Goal: Task Accomplishment & Management: Manage account settings

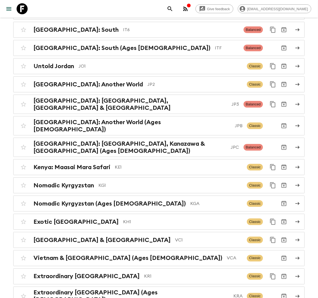
scroll to position [1338, 0]
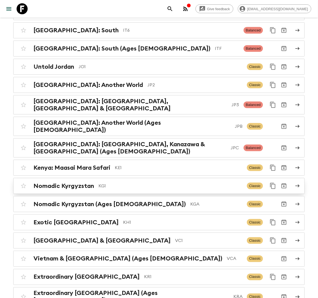
click at [92, 183] on h2 "Nomadic Kyrgyzstan" at bounding box center [63, 186] width 61 height 7
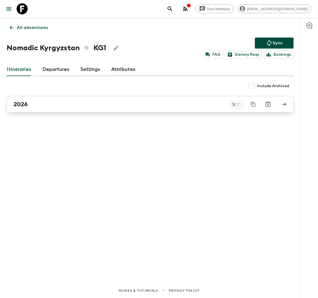
click at [51, 102] on div "2026" at bounding box center [145, 104] width 262 height 7
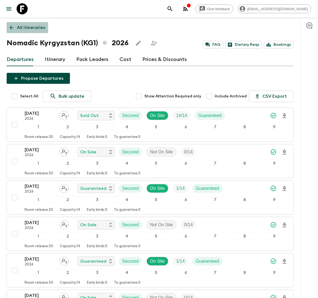
click at [20, 28] on p "All itineraries" at bounding box center [31, 27] width 28 height 7
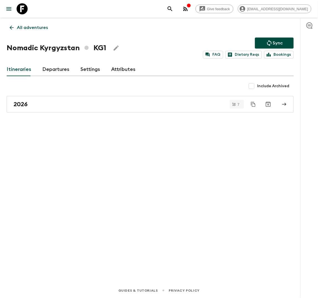
click at [49, 72] on link "Departures" at bounding box center [55, 69] width 27 height 13
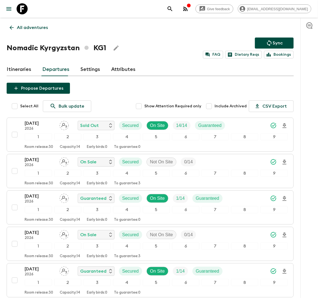
click at [29, 28] on p "All adventures" at bounding box center [32, 27] width 31 height 7
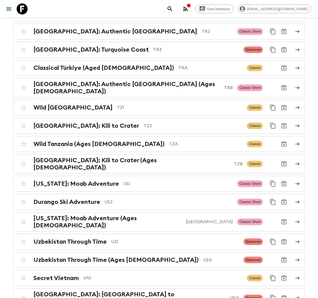
scroll to position [2410, 0]
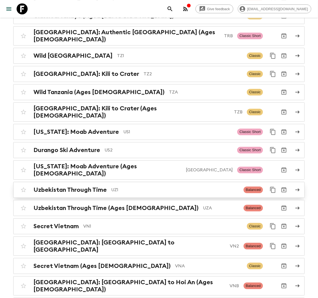
click at [105, 186] on h2 "Uzbekistan Through Time" at bounding box center [69, 189] width 73 height 7
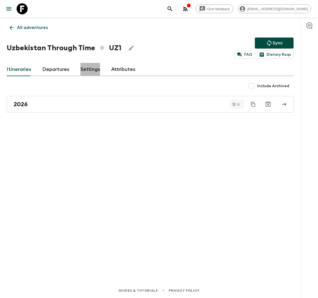
click at [90, 68] on link "Settings" at bounding box center [90, 69] width 20 height 13
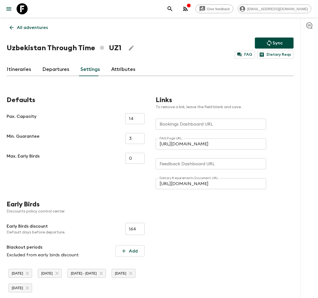
click at [169, 120] on div "Bookings Dashboard URL Bookings Dashboard URL" at bounding box center [211, 124] width 111 height 11
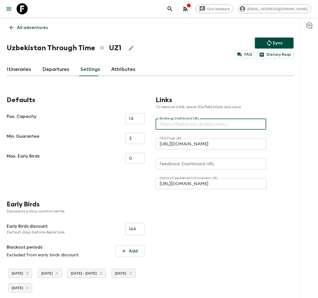
paste input "[URL][DOMAIN_NAME]"
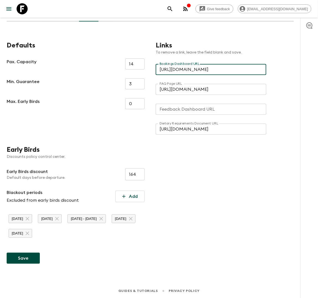
scroll to position [56, 0]
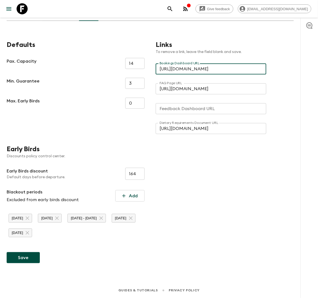
type input "[URL][DOMAIN_NAME]"
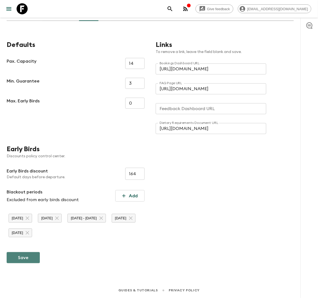
click at [31, 255] on button "Save" at bounding box center [23, 258] width 33 height 11
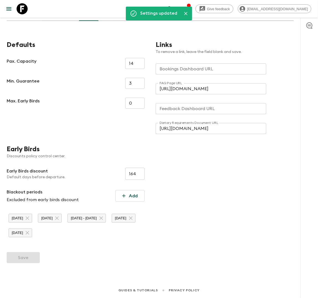
type input "[URL][DOMAIN_NAME]"
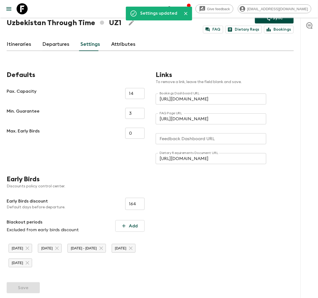
scroll to position [0, 0]
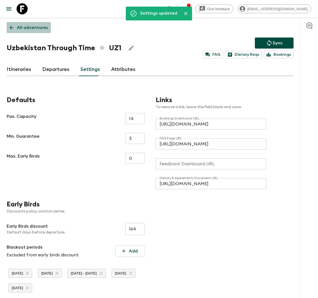
click at [26, 23] on link "All adventures" at bounding box center [29, 27] width 44 height 11
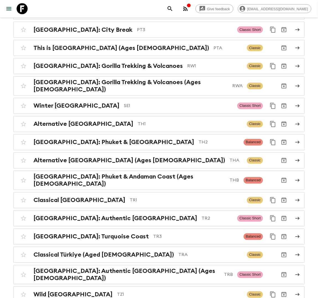
scroll to position [2410, 0]
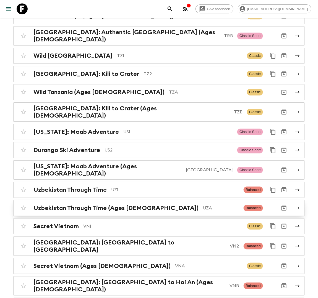
click at [133, 205] on h2 "Uzbekistan Through Time (Ages [DEMOGRAPHIC_DATA])" at bounding box center [115, 208] width 165 height 7
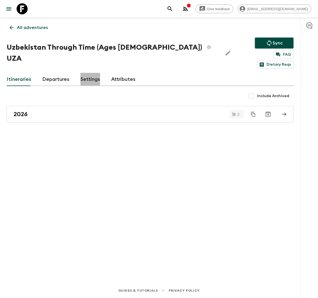
click at [86, 73] on link "Settings" at bounding box center [90, 79] width 20 height 13
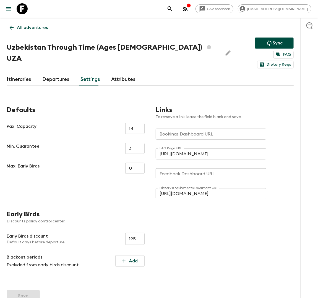
click at [160, 129] on input "Bookings Dashboard URL" at bounding box center [211, 134] width 111 height 11
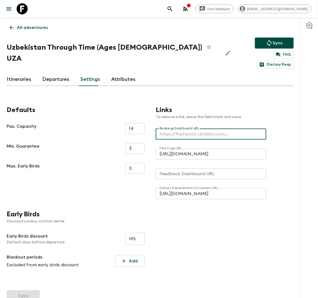
paste input "[URL][DOMAIN_NAME]"
type input "[URL][DOMAIN_NAME]"
click at [22, 291] on button "Save" at bounding box center [23, 296] width 33 height 11
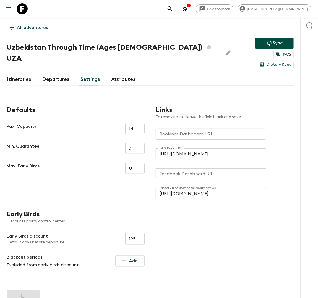
type input "[URL][DOMAIN_NAME]"
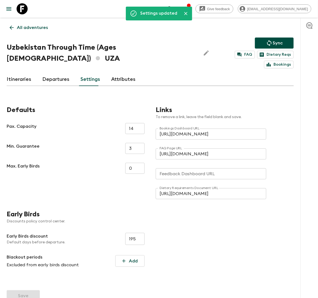
click at [27, 23] on link "All adventures" at bounding box center [29, 27] width 44 height 11
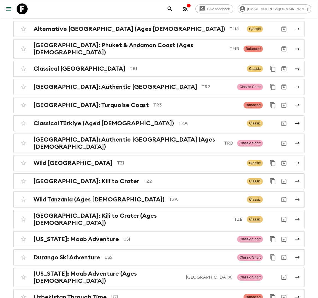
scroll to position [2410, 0]
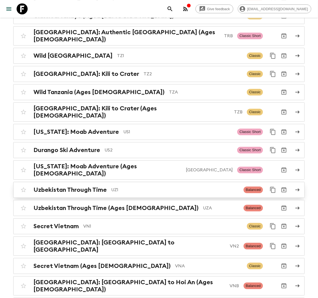
click at [112, 187] on p "UZ1" at bounding box center [175, 190] width 128 height 7
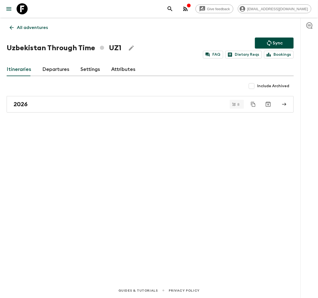
click at [56, 71] on link "Departures" at bounding box center [55, 69] width 27 height 13
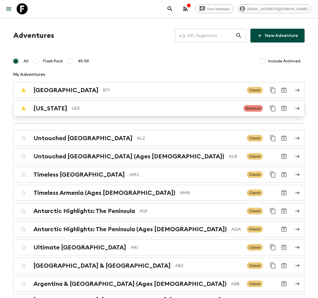
click at [86, 110] on p "US3" at bounding box center [155, 108] width 167 height 7
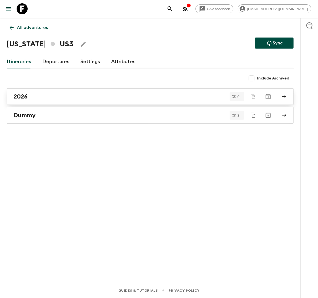
click at [52, 95] on div "2026" at bounding box center [145, 96] width 262 height 7
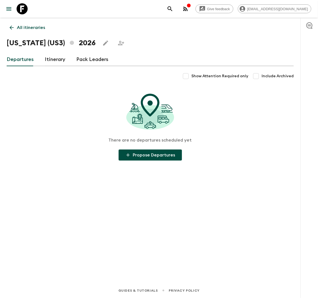
click at [61, 60] on link "Itinerary" at bounding box center [55, 59] width 20 height 13
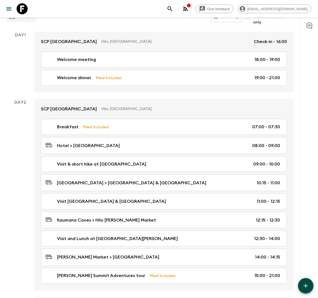
scroll to position [62, 0]
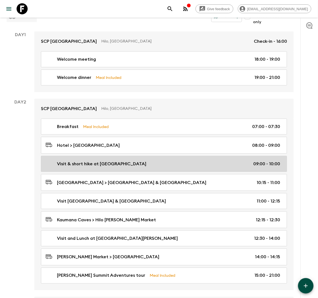
click at [101, 165] on p "Visit & short hike at Akaka Falls" at bounding box center [101, 164] width 89 height 7
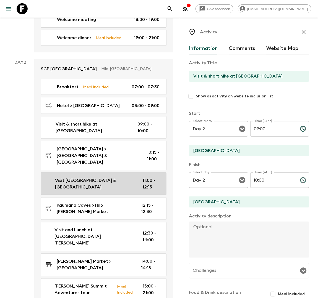
scroll to position [115, 0]
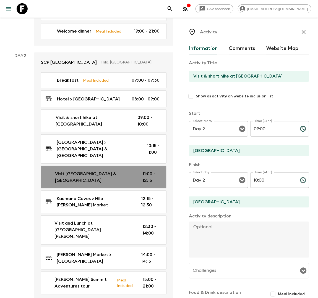
click at [85, 171] on p "Visit Rainbow Falls & Kaumana Caves" at bounding box center [94, 177] width 79 height 13
type input "Visit Rainbow Falls & Kaumana Caves"
type input "Rainbow Falls"
type input "11:00"
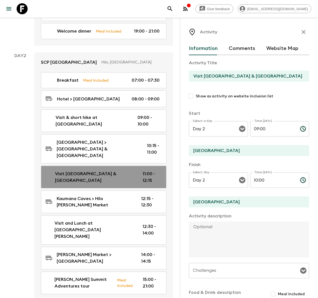
type input "12:15"
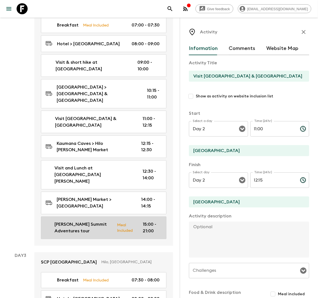
scroll to position [183, 0]
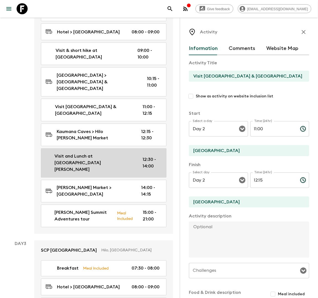
click at [81, 153] on p "Visit and Lunch at Hilo Farmer's Market" at bounding box center [93, 163] width 79 height 20
type input "Visit and Lunch at Hilo Farmer's Market"
type input "Hilo Farmer's Market"
type textarea "Lunch on own"
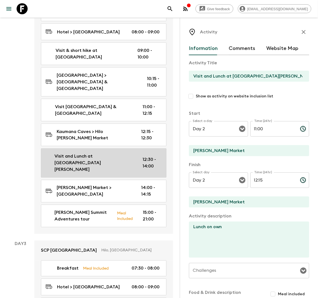
type input "12:30"
type input "14:00"
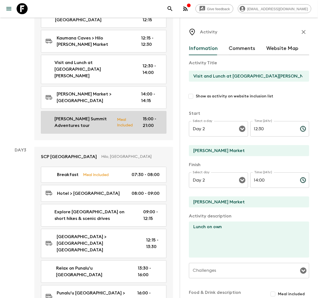
scroll to position [378, 0]
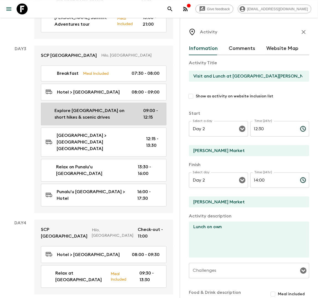
click at [83, 107] on p "Explore Volcanoes National Park on short hikes & scenic drives" at bounding box center [94, 113] width 80 height 13
type input "Explore Volcanoes National Park on short hikes & scenic drives"
type input "Volcanoes National Park"
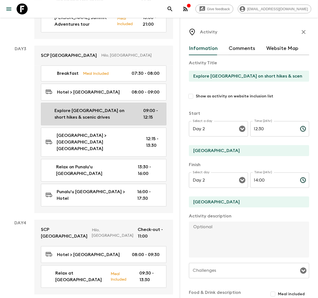
type input "Day 3"
type input "09:00"
type input "Day 3"
type input "12:15"
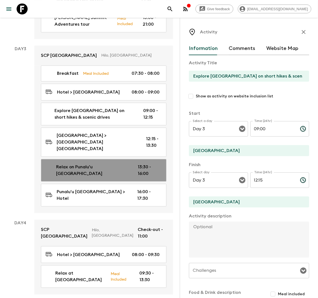
click at [82, 164] on p "Relax on Punalu'u Black Sand Beach" at bounding box center [92, 170] width 73 height 13
type input "Relax on Punalu'u Black Sand Beach"
type input "Punalu'u Black Sand Beach"
type textarea "Punalu'u Beach is known for its iconic black sand, created by volcanic activity…"
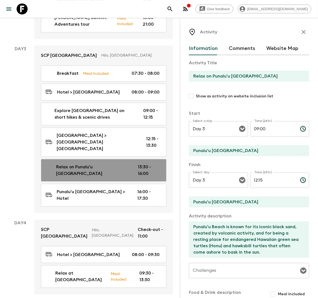
type input "13:30"
type input "16:00"
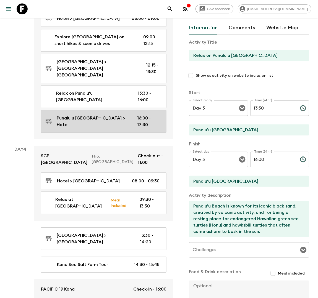
scroll to position [459, 0]
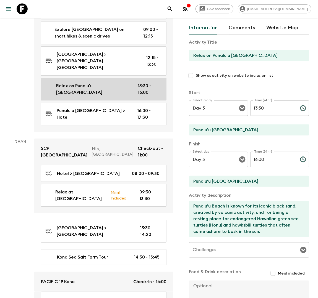
click at [82, 83] on p "Relax on Punalu'u Black Sand Beach" at bounding box center [92, 89] width 73 height 13
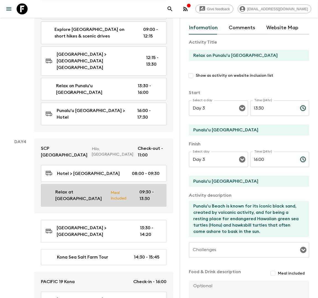
click at [89, 189] on p "Relax at Hapuna Beach" at bounding box center [80, 195] width 51 height 13
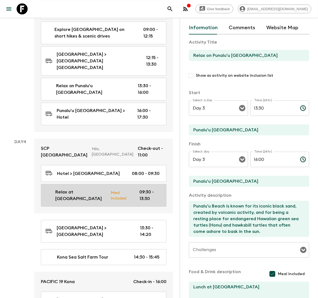
type input "Relax at Hapuna Beach"
type input "Hapuna Beach"
type textarea "Hapuna Beach is known for being one of the Big Island's largest and most beauti…"
checkbox input "true"
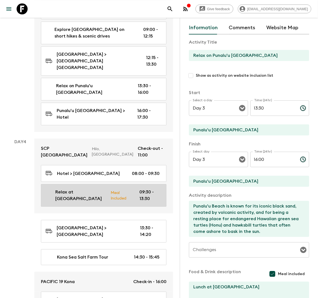
type textarea "Lunch at Hapuna"
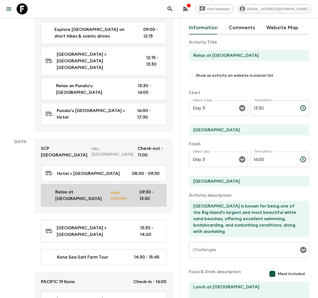
type input "Day 4"
type input "09:30"
type input "Day 4"
type input "13:30"
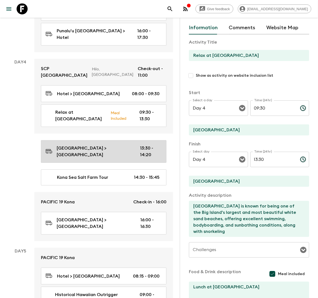
scroll to position [556, 0]
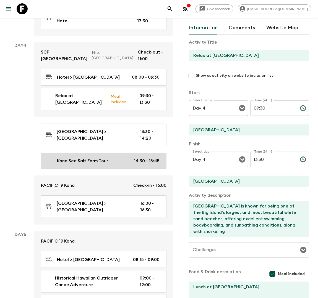
click at [109, 158] on div "Kona Sea Salt Farm Tour 14:30 - 15:45" at bounding box center [103, 161] width 114 height 7
type input "Kona Sea Salt Farm Tour"
type input "Kona Sea Salt Farm"
type textarea "Our guided tour provides a look at the art of salt harvesting. Discover how Dee…"
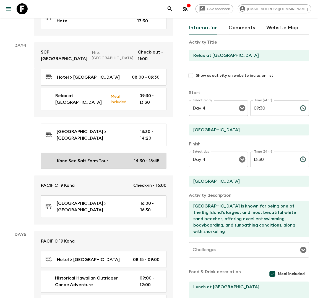
checkbox input "false"
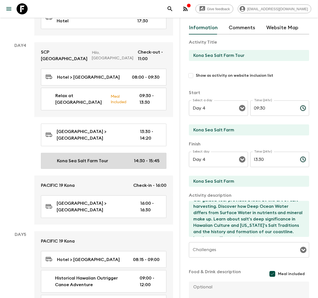
type input "14:30"
type input "15:45"
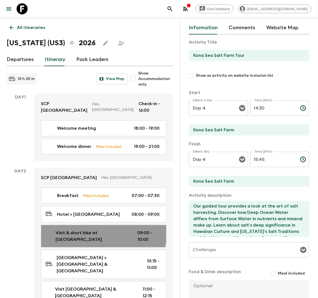
click at [90, 227] on link "Visit & short hike at Akaka Falls 09:00 - 10:00" at bounding box center [103, 236] width 125 height 23
type input "Visit & short hike at Akaka Falls"
type input "Akaka Falls"
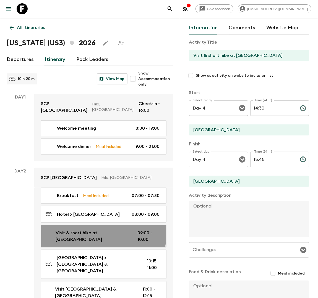
type input "Day 2"
type input "09:00"
type input "Day 2"
type input "10:00"
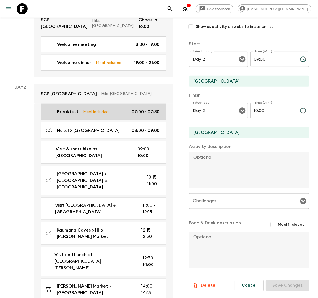
scroll to position [85, 0]
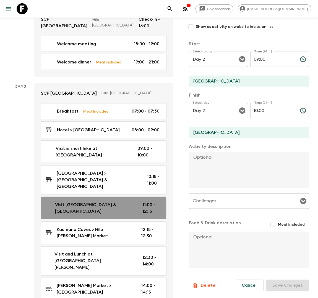
click at [76, 202] on p "Visit Rainbow Falls & Kaumana Caves" at bounding box center [94, 208] width 79 height 13
type input "Visit Rainbow Falls & Kaumana Caves"
type input "Rainbow Falls"
type input "11:00"
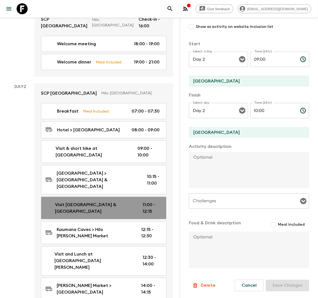
type input "12:15"
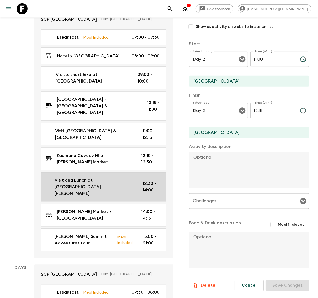
scroll to position [160, 0]
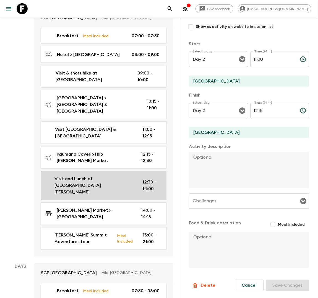
click at [77, 176] on p "Visit and Lunch at Hilo Farmer's Market" at bounding box center [93, 186] width 79 height 20
type input "Visit and Lunch at Hilo Farmer's Market"
type input "Hilo Farmer's Market"
type textarea "Lunch on own"
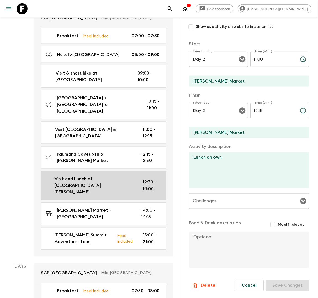
type input "12:30"
type input "14:00"
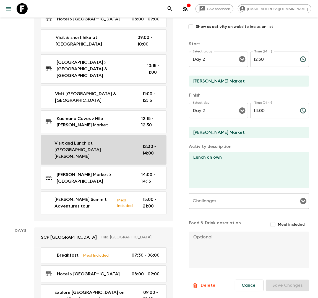
scroll to position [196, 0]
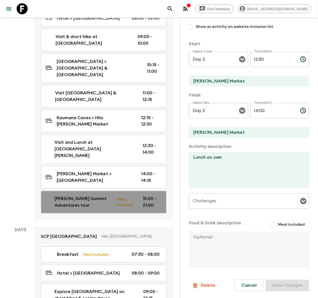
click at [93, 196] on p "Mauna Kea Summit Adventures tour" at bounding box center [83, 202] width 58 height 13
type input "Mauna Kea Summit Adventures tour"
type input "Hilo"
type textarea "Join us on an epic Mauna Kea Summit Adventures Tour to one of the most amazing …"
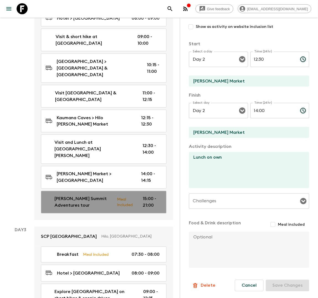
checkbox input "true"
type textarea "Packed dinner"
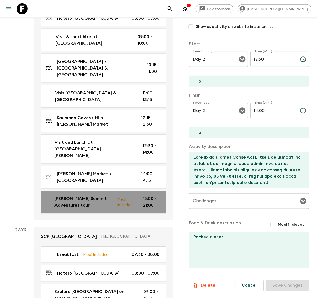
type input "15:00"
type input "21:00"
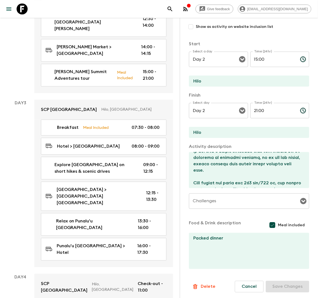
scroll to position [326, 0]
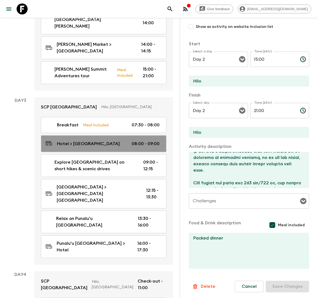
click at [85, 141] on p "Hotel > Volcanoes National Park" at bounding box center [88, 144] width 63 height 7
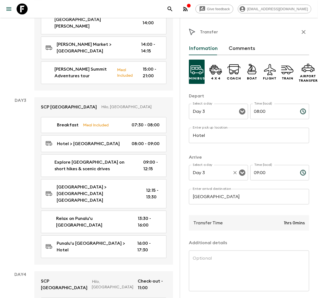
scroll to position [20, 0]
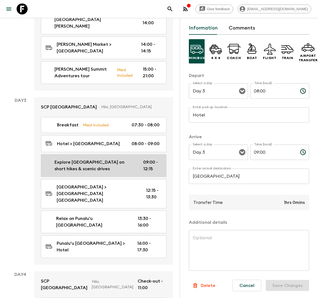
click at [106, 159] on p "Explore Volcanoes National Park on short hikes & scenic drives" at bounding box center [94, 165] width 80 height 13
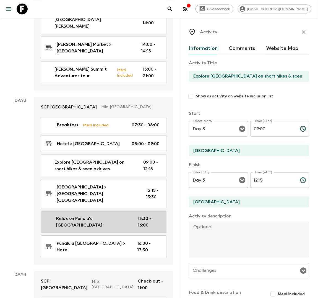
scroll to position [343, 0]
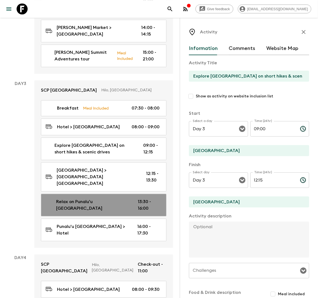
click at [77, 199] on p "Relax on Punalu'u Black Sand Beach" at bounding box center [92, 205] width 73 height 13
type input "Relax on Punalu'u Black Sand Beach"
type input "Punalu'u Black Sand Beach"
type textarea "Punalu'u Beach is known for its iconic black sand, created by volcanic activity…"
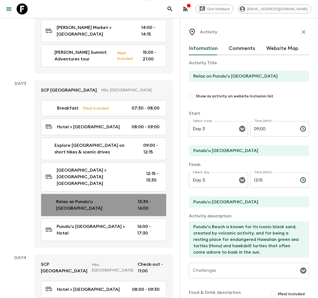
type input "13:30"
type input "16:00"
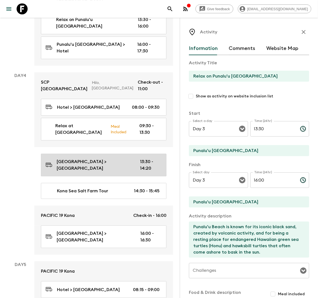
scroll to position [527, 0]
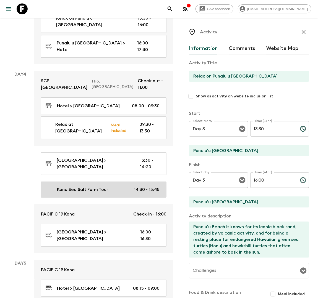
click at [81, 186] on p "Kona Sea Salt Farm Tour" at bounding box center [82, 189] width 51 height 7
type input "Kona Sea Salt Farm Tour"
type input "Kona Sea Salt Farm"
type textarea "Our guided tour provides a look at the art of salt harvesting. Discover how Dee…"
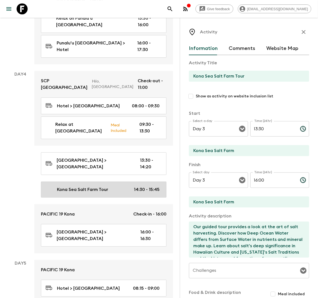
type input "Day 4"
type input "14:30"
type input "Day 4"
type input "15:45"
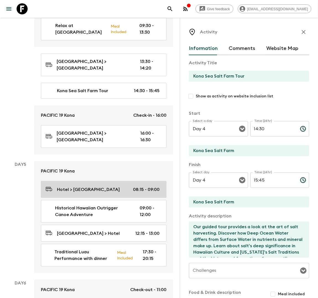
scroll to position [649, 0]
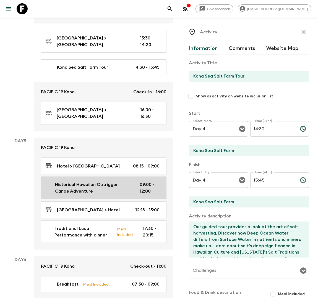
click at [76, 182] on p "Historical Hawaiian Outrigger Canoe Adventure" at bounding box center [92, 188] width 75 height 13
type input "Historical Hawaiian Outrigger Canoe Adventure"
type input "Kealakekua Bay"
type textarea "An outrigger excursion is the best way to experience the beauty of Hawaiian sho…"
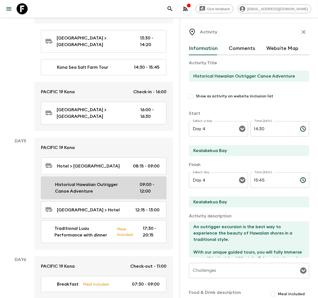
type input "Day 5"
type input "09:00"
type input "Day 5"
type input "12:00"
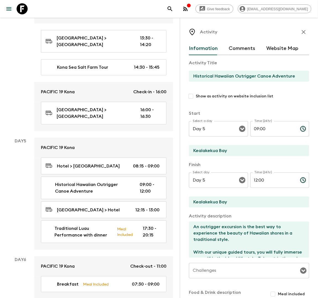
scroll to position [12, 0]
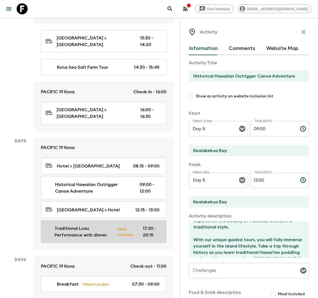
click at [105, 225] on p "Traditional Luau Performance with dinner" at bounding box center [83, 231] width 58 height 13
type input "Traditional Luau Performance with dinner"
type input "Hotel"
type textarea "A luau is a traditional Hawaiian feast featuring vibrant music, captivating hul…"
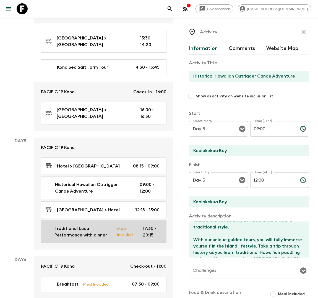
checkbox input "true"
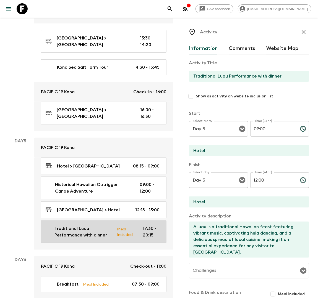
type input "17:30"
type input "20:15"
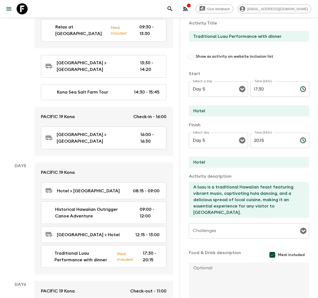
scroll to position [649, 0]
